Goal: Navigation & Orientation: Find specific page/section

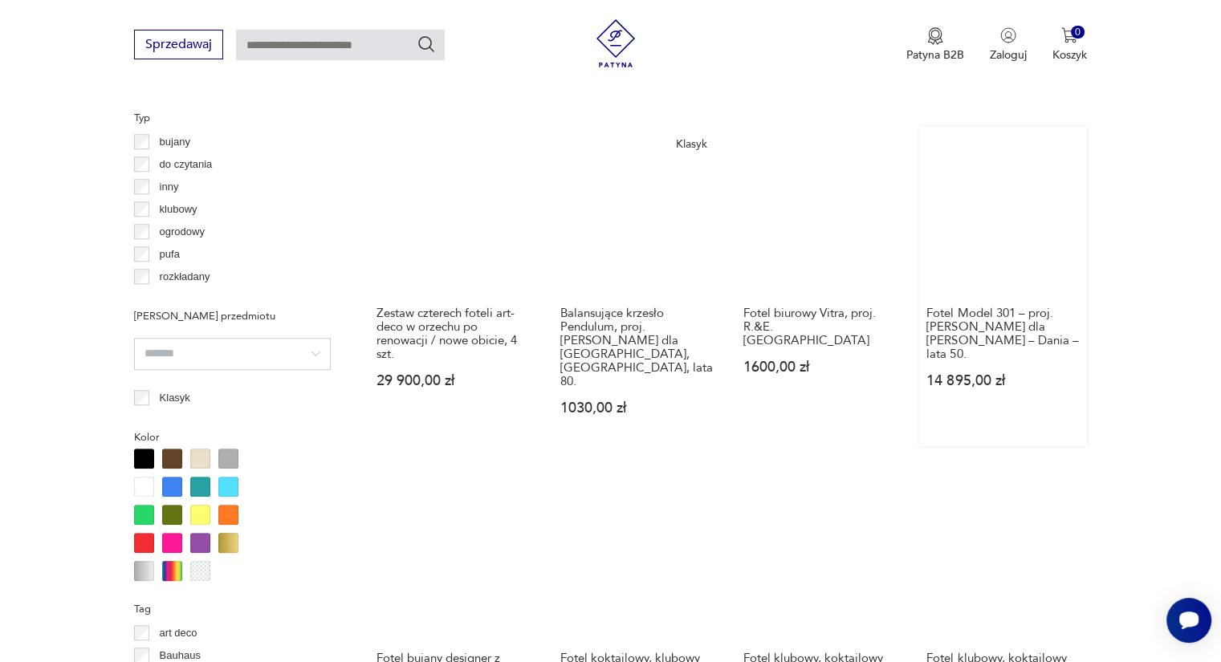
scroll to position [1550, 0]
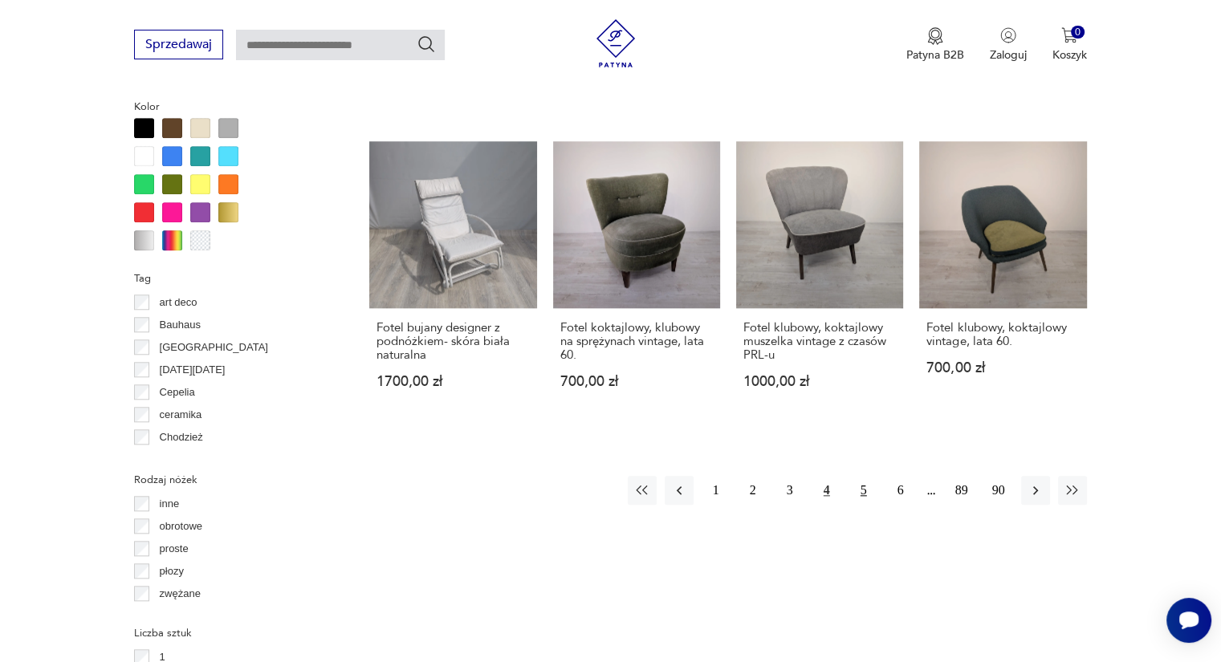
click at [870, 476] on button "5" at bounding box center [864, 490] width 29 height 29
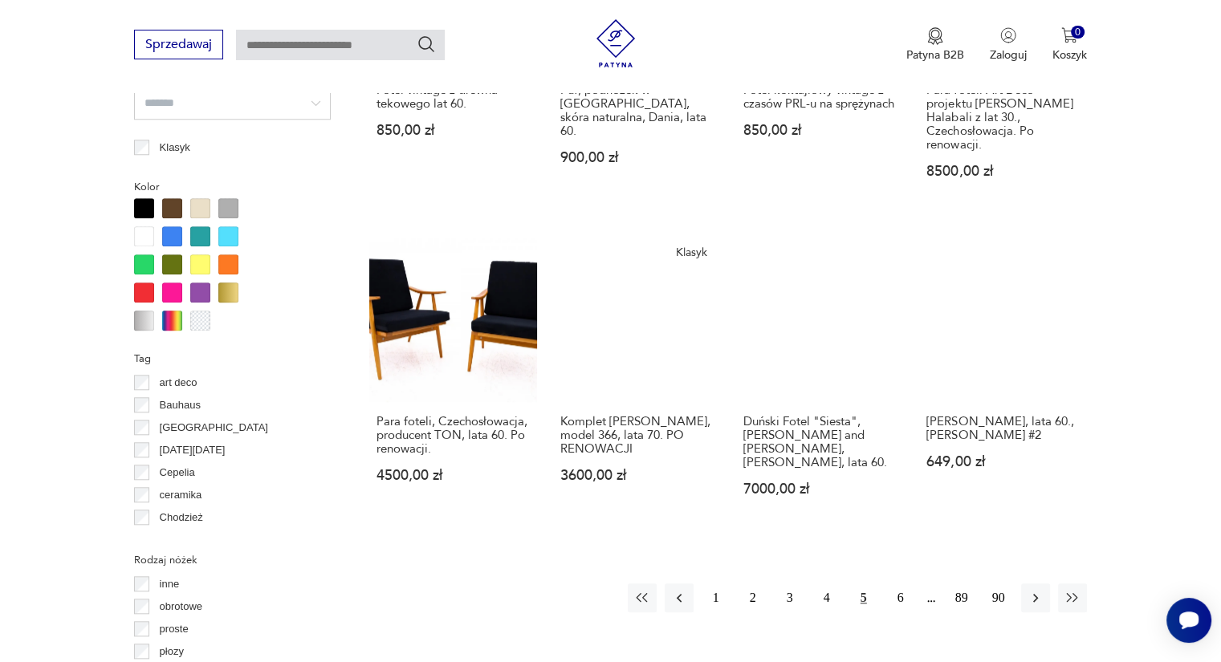
scroll to position [1550, 0]
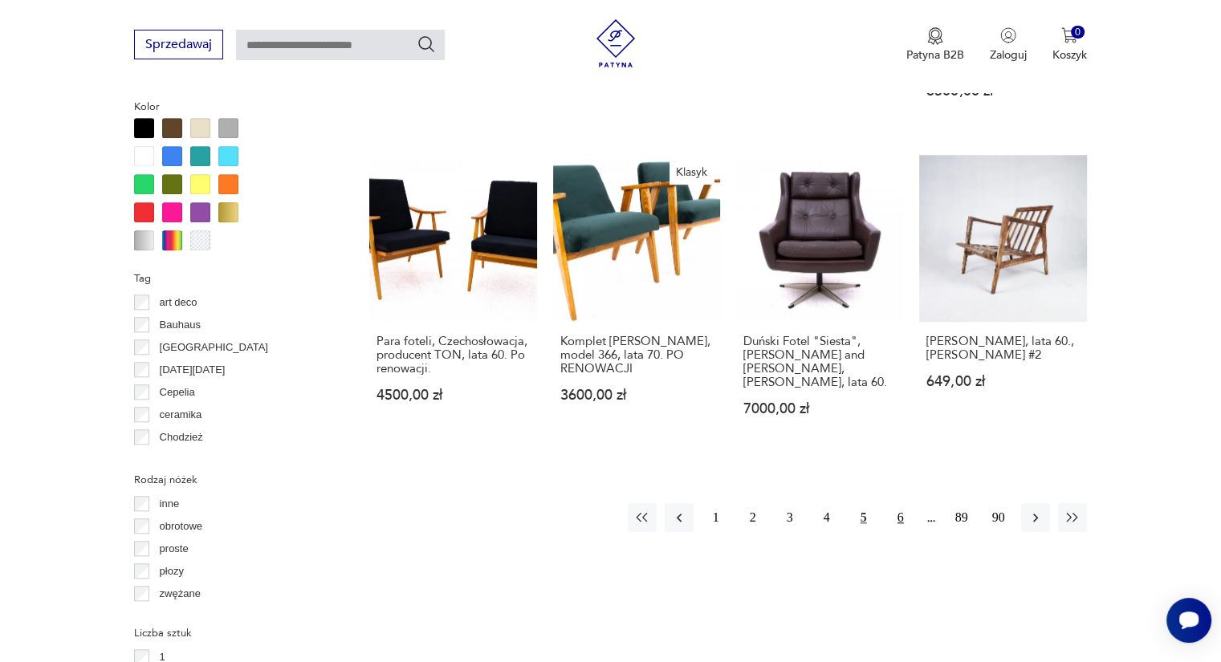
click at [895, 503] on button "6" at bounding box center [901, 517] width 29 height 29
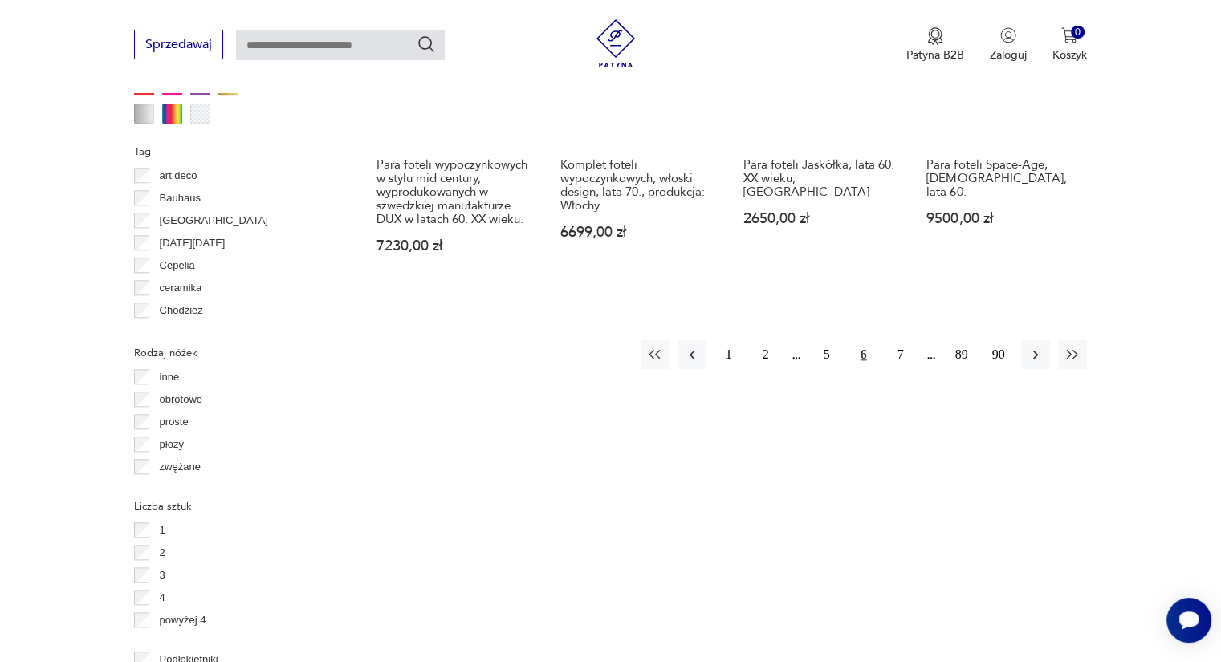
scroll to position [1710, 0]
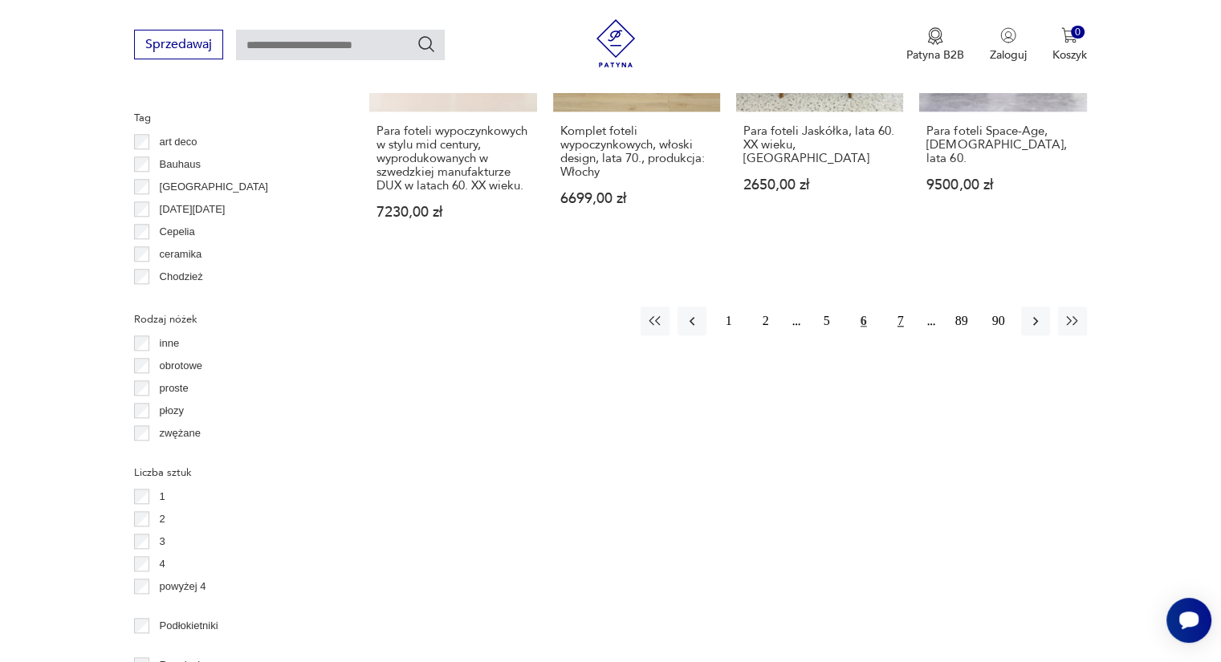
click at [899, 316] on button "7" at bounding box center [901, 321] width 29 height 29
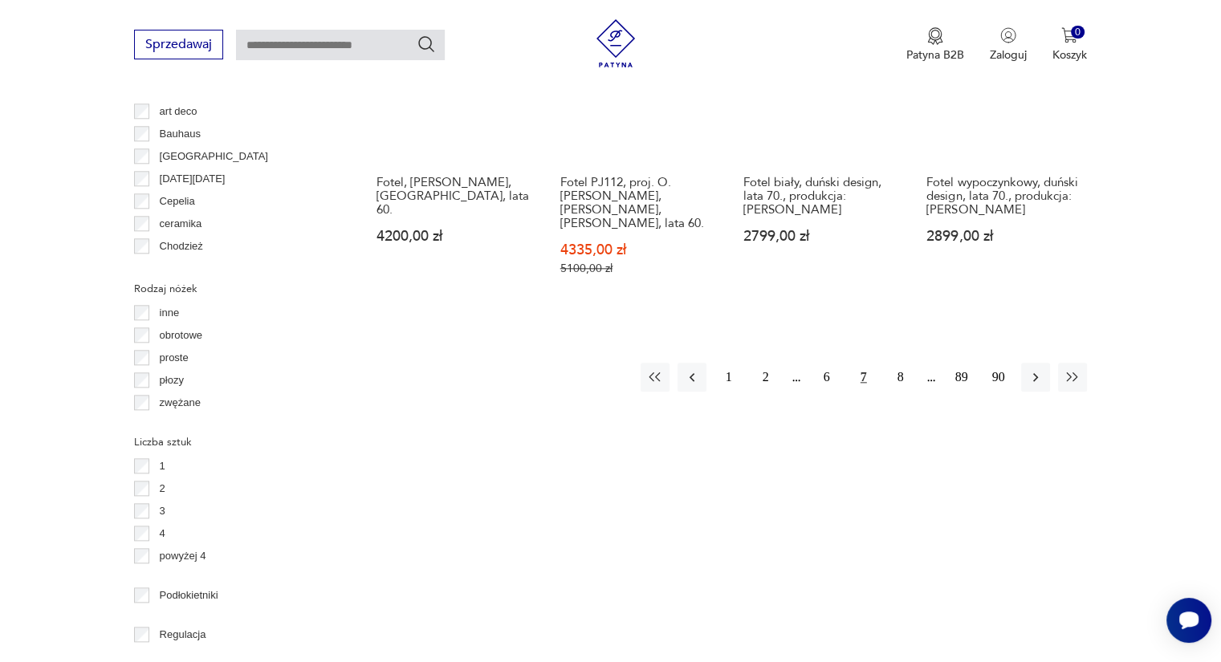
scroll to position [1791, 0]
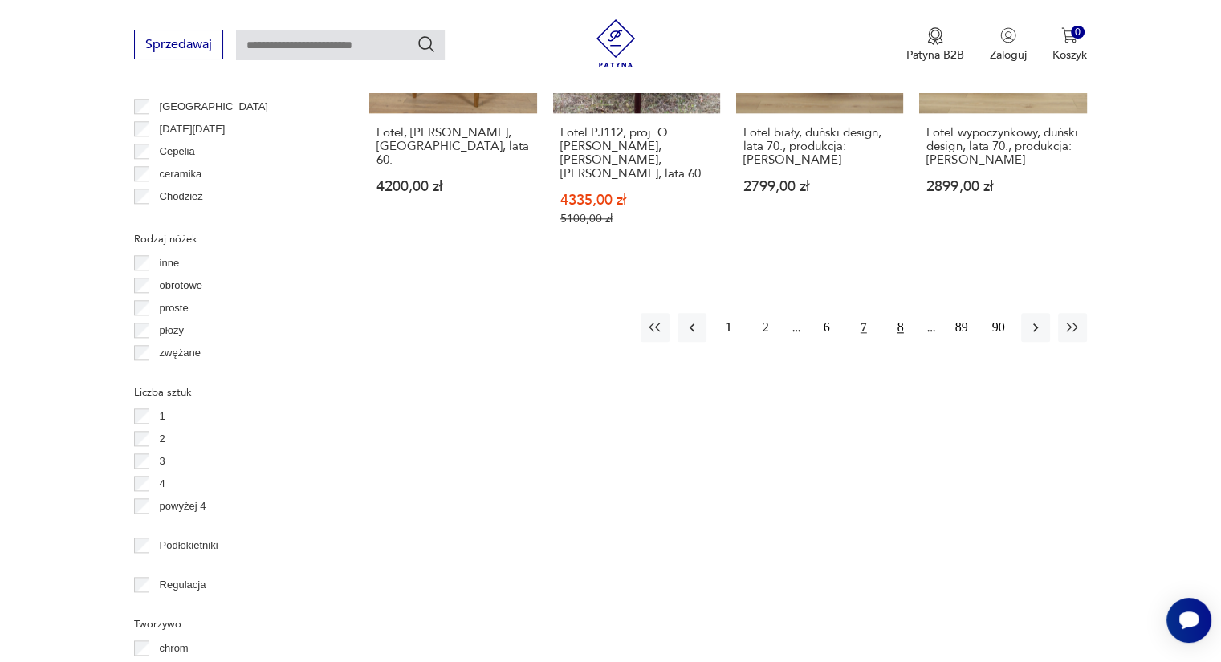
click at [897, 313] on button "8" at bounding box center [901, 327] width 29 height 29
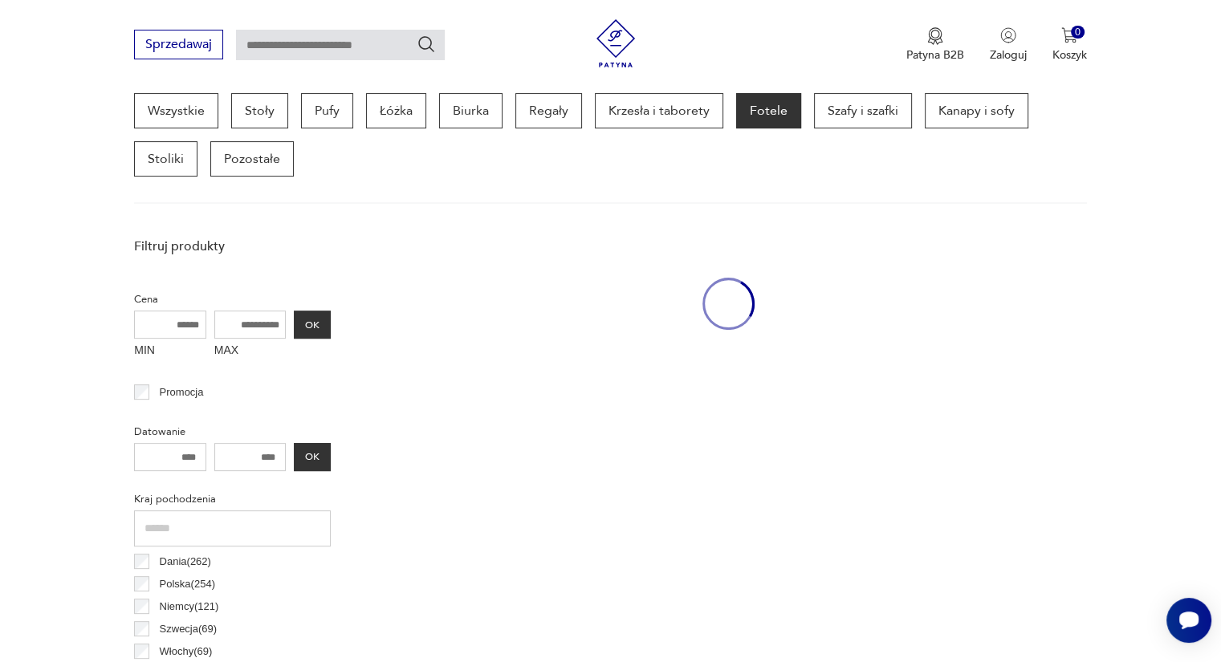
scroll to position [426, 0]
